Goal: Find specific page/section: Find specific page/section

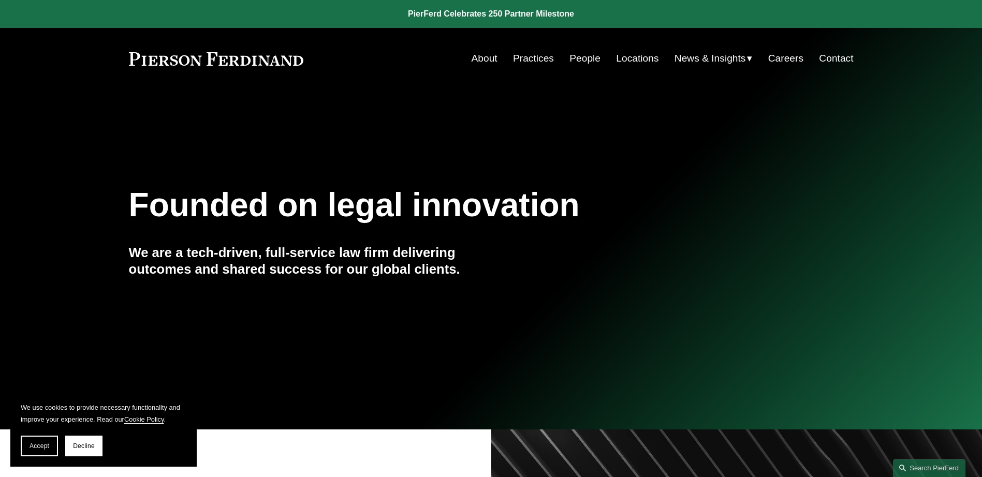
click at [0, 0] on link "People" at bounding box center [0, 0] width 0 height 0
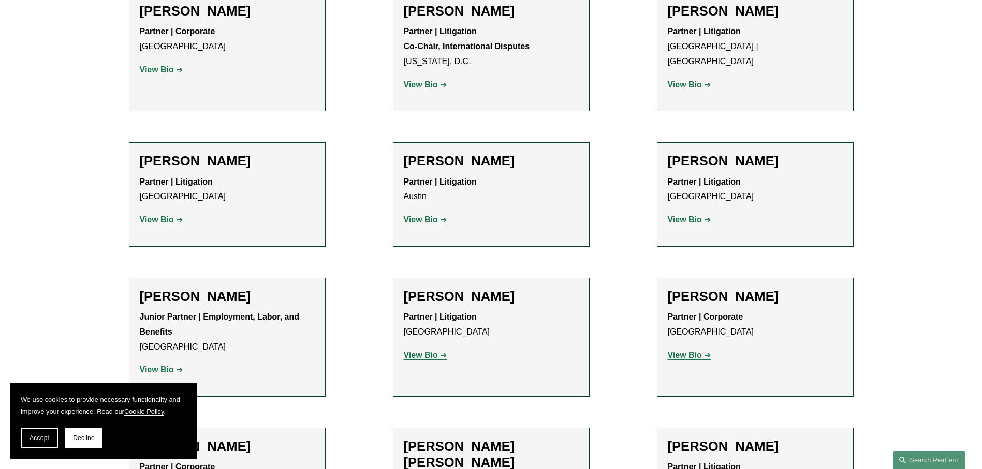
scroll to position [1915, 0]
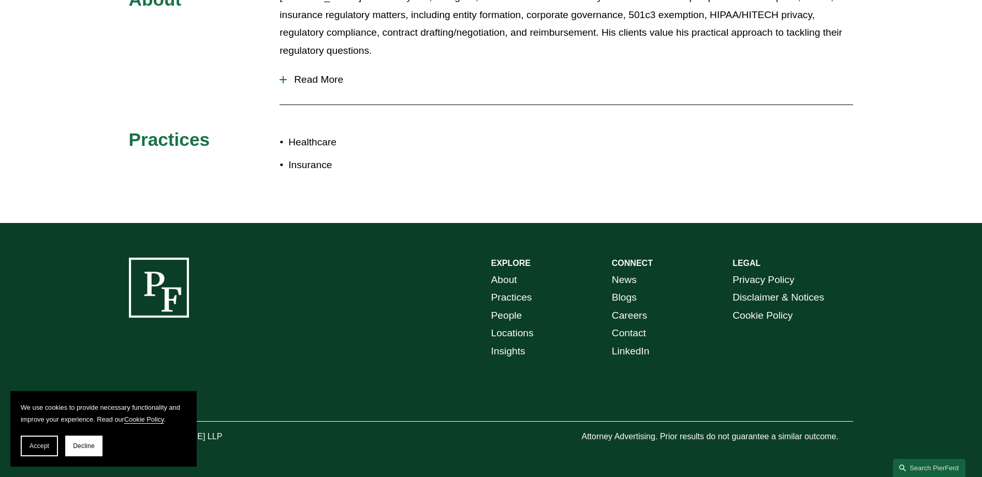
scroll to position [1826, 0]
click at [50, 445] on button "Accept" at bounding box center [39, 446] width 37 height 21
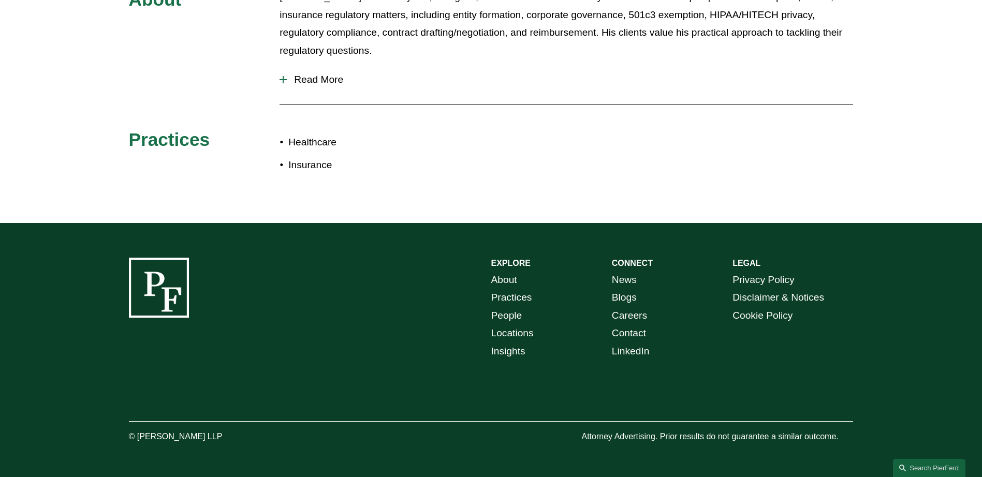
scroll to position [1981, 0]
